Goal: Transaction & Acquisition: Purchase product/service

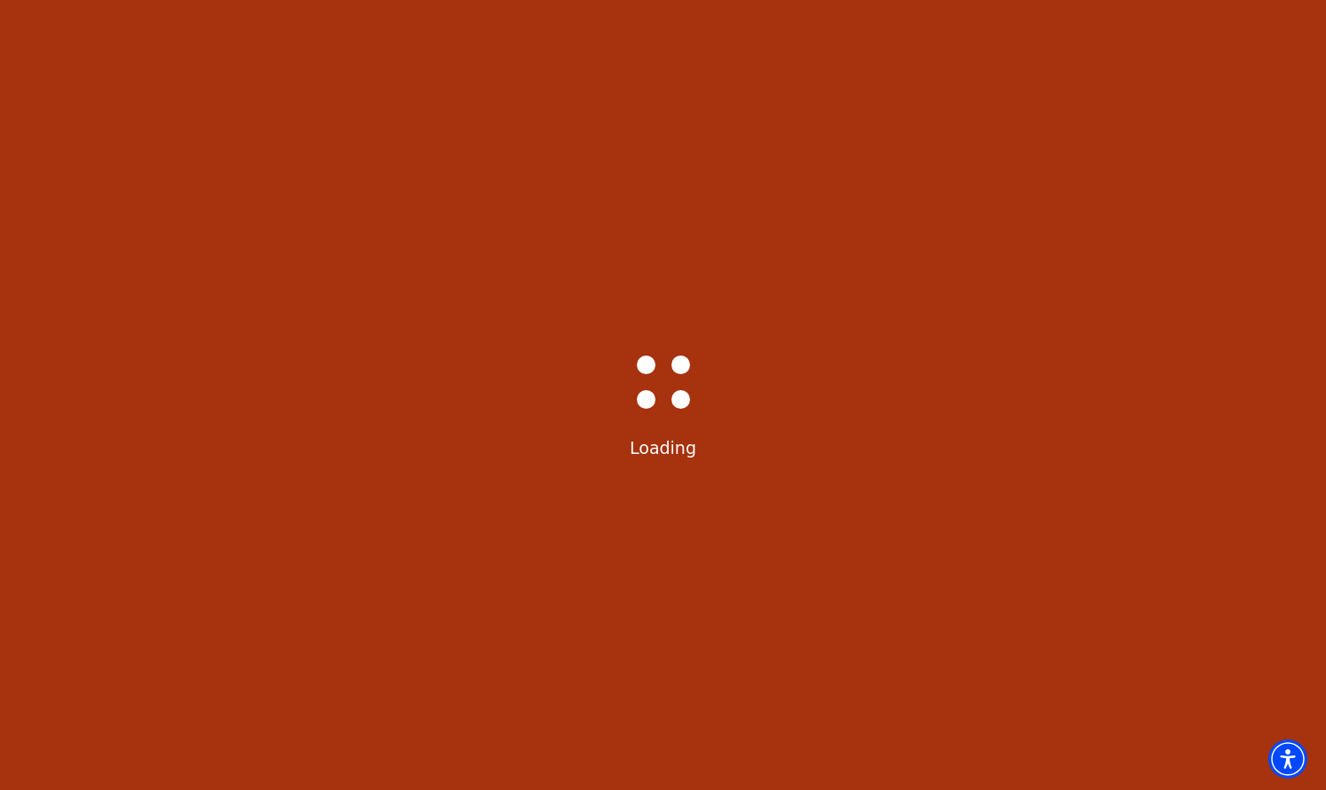
scroll to position [37, 0]
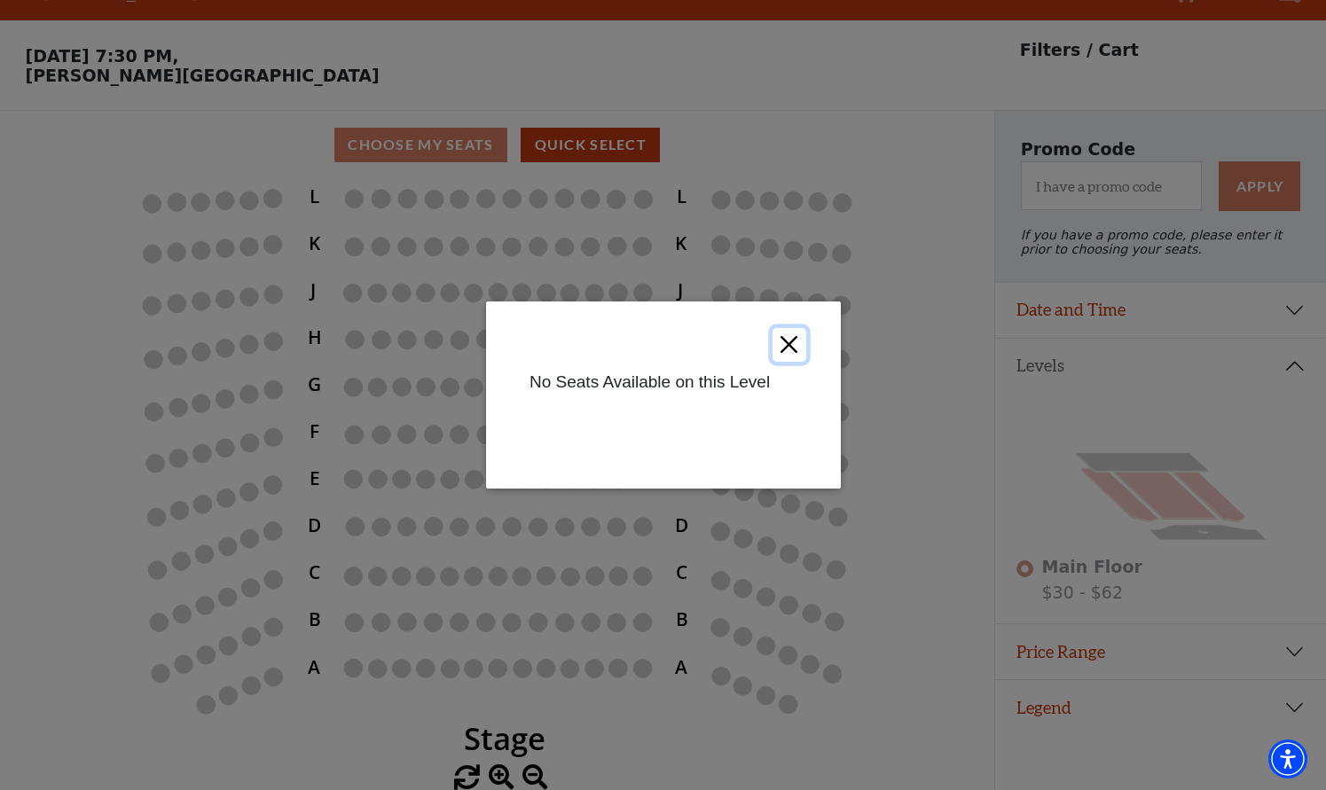
click at [798, 349] on button "Close" at bounding box center [789, 345] width 34 height 34
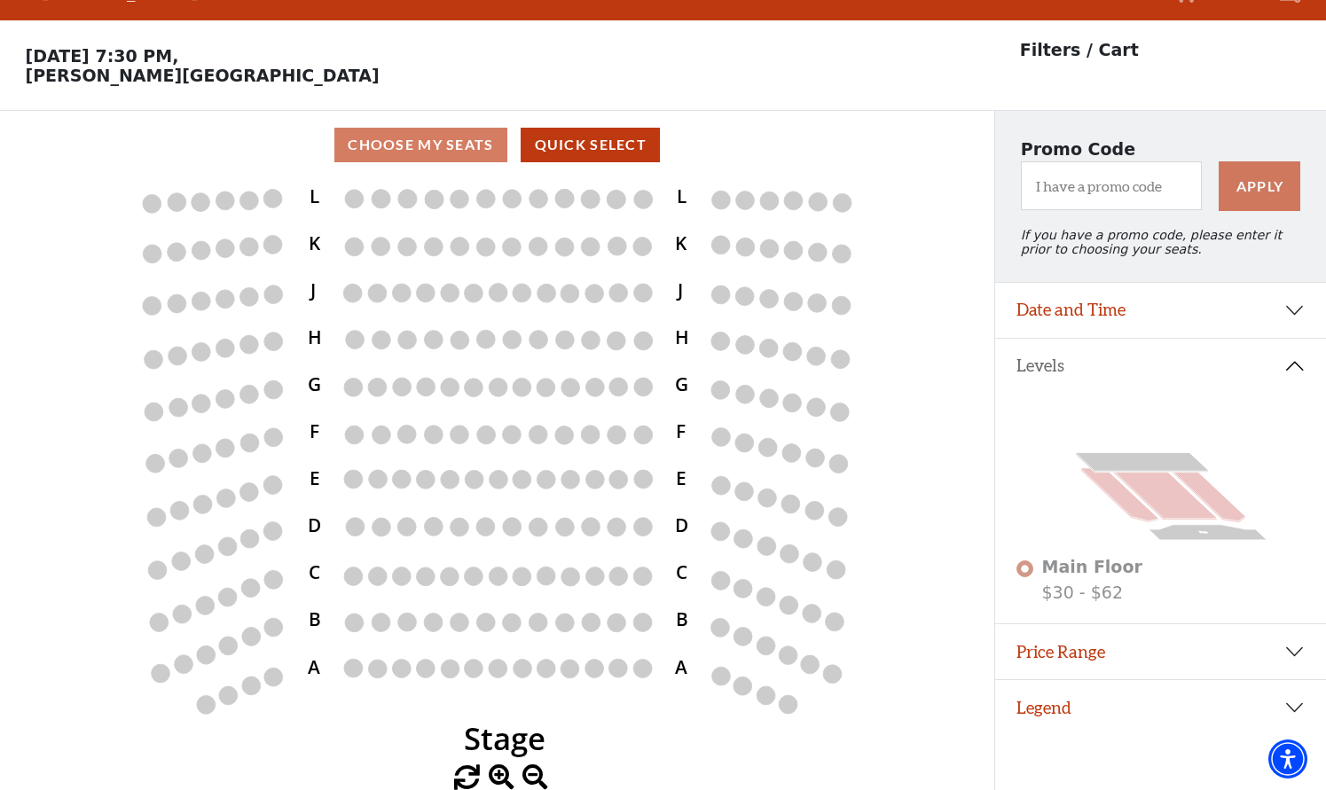
click at [1284, 368] on button "Levels" at bounding box center [1160, 366] width 331 height 55
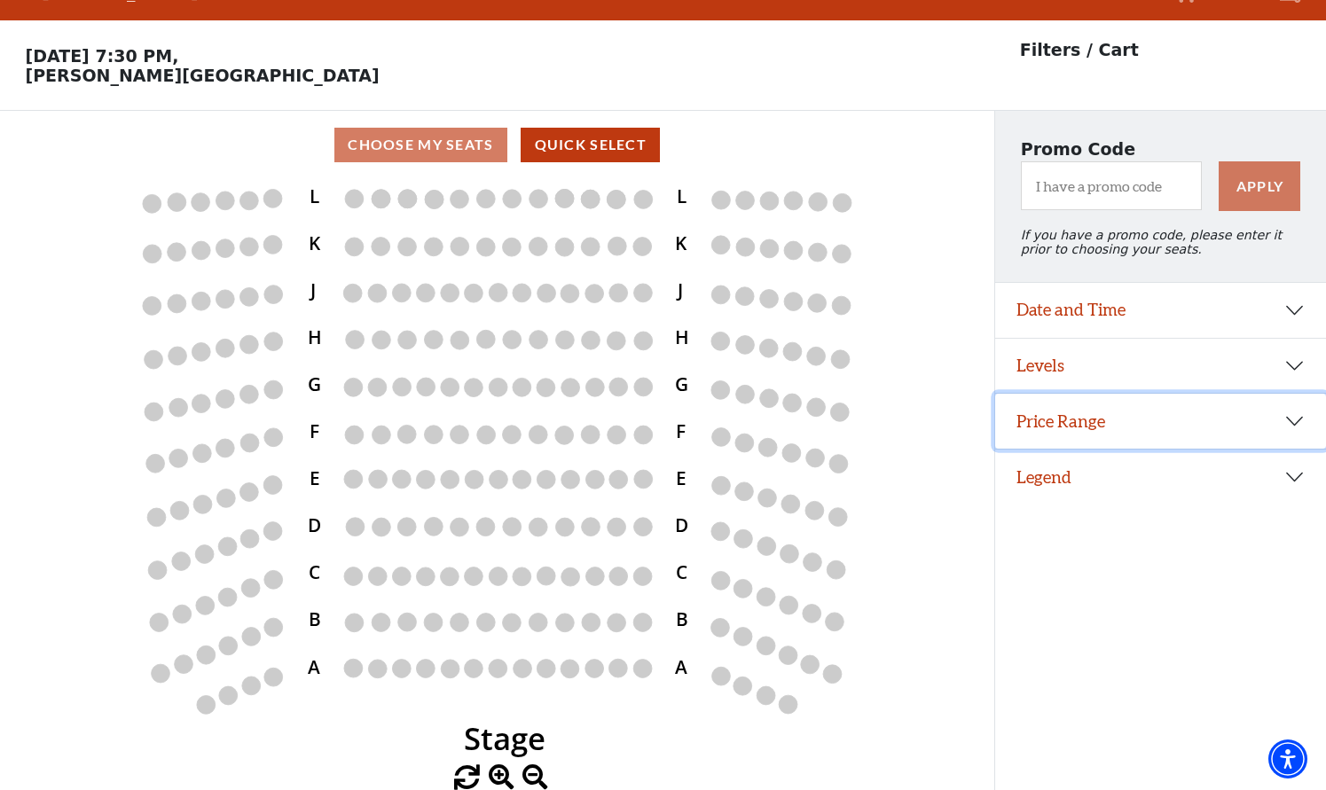
click at [1297, 426] on button "Price Range" at bounding box center [1160, 421] width 331 height 55
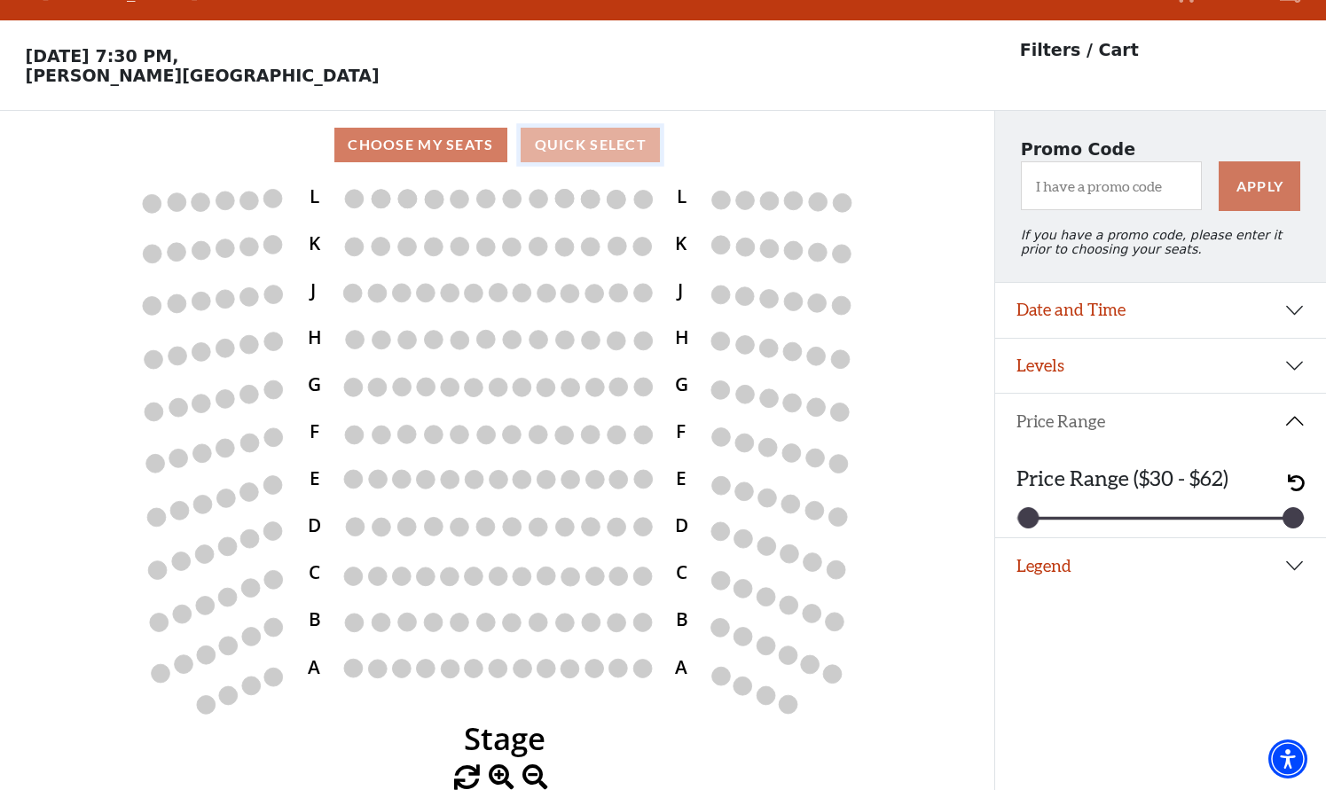
click at [569, 143] on button "Quick Select" at bounding box center [590, 145] width 139 height 35
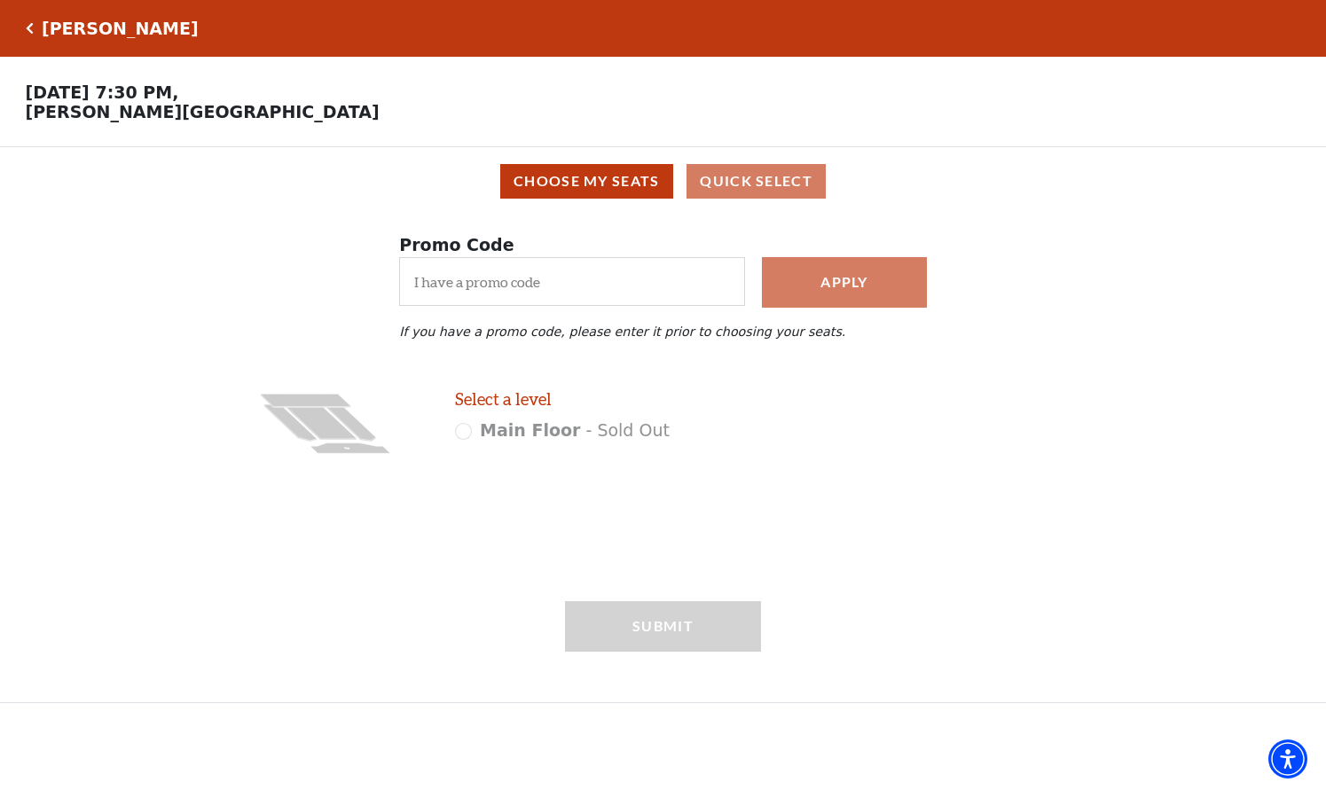
click at [35, 34] on div "[PERSON_NAME]" at bounding box center [116, 29] width 165 height 20
click at [29, 29] on icon "Click here to go back to filters" at bounding box center [30, 28] width 8 height 12
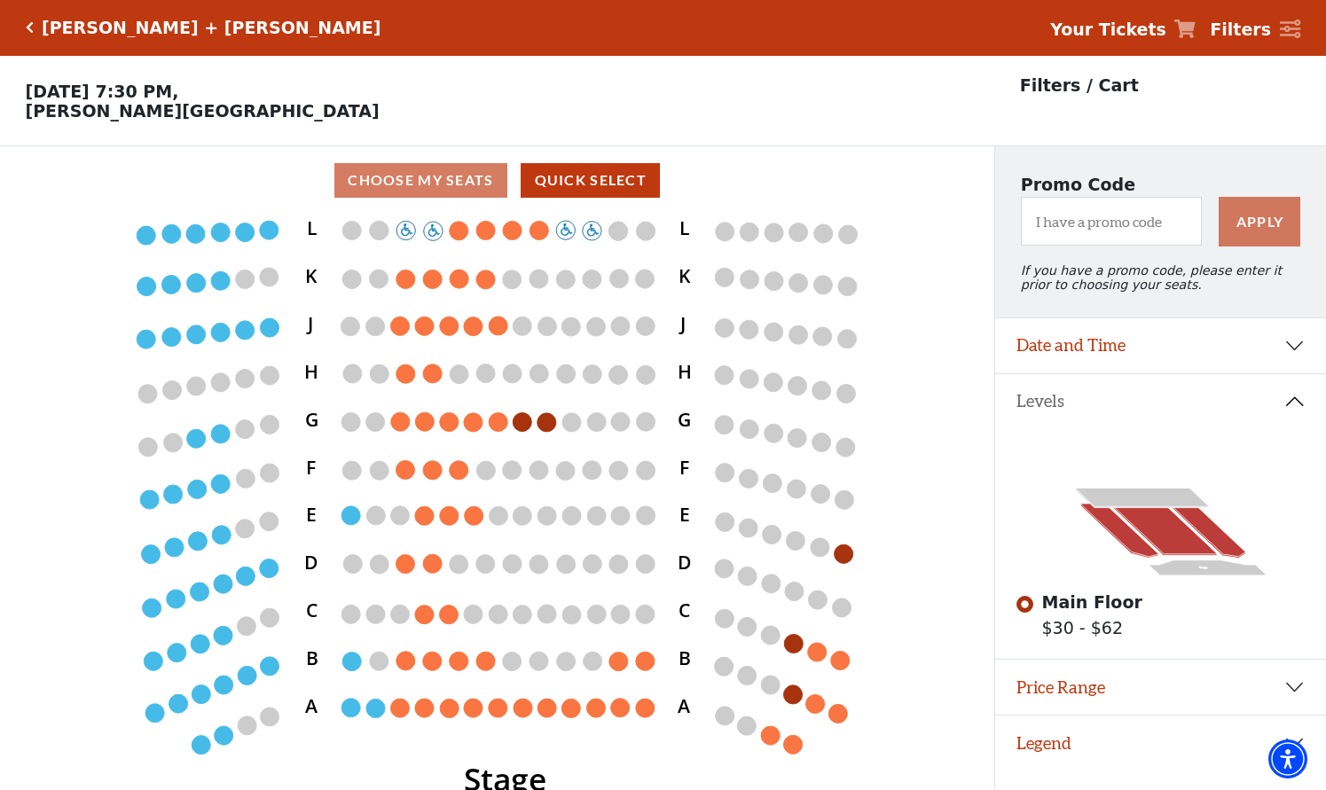
scroll to position [37, 0]
